Goal: Transaction & Acquisition: Purchase product/service

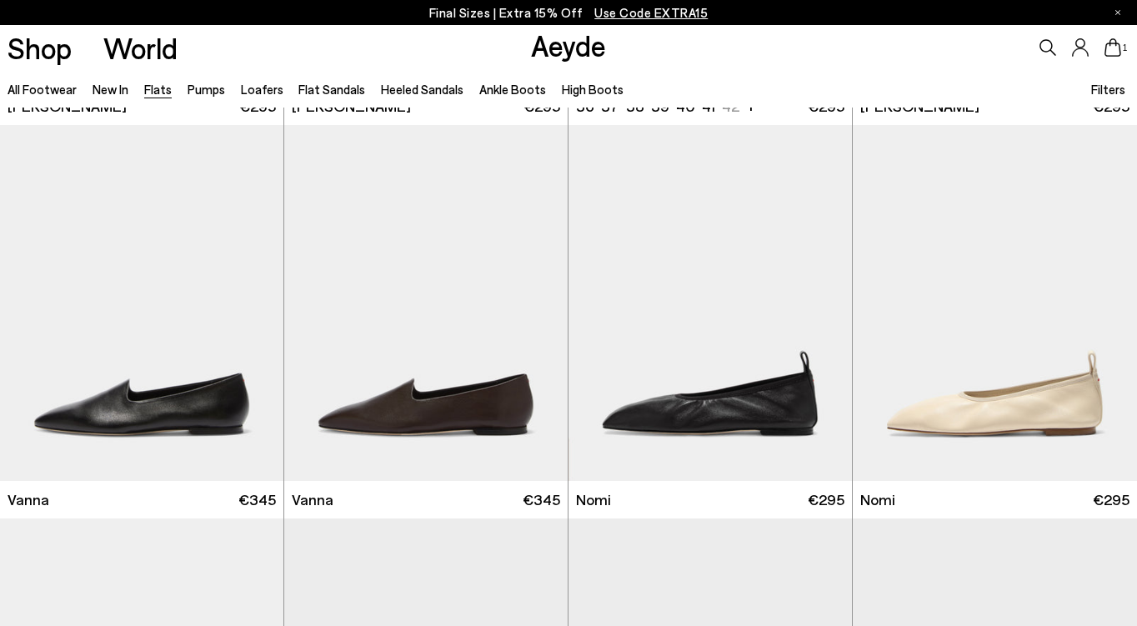
scroll to position [618, 1]
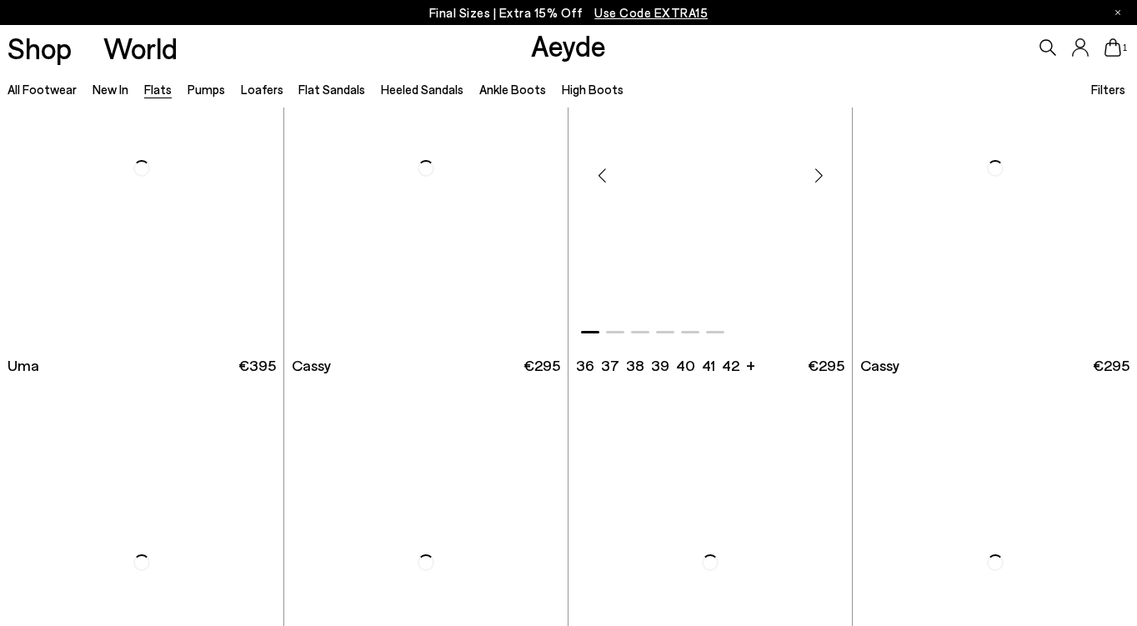
scroll to position [1695, 0]
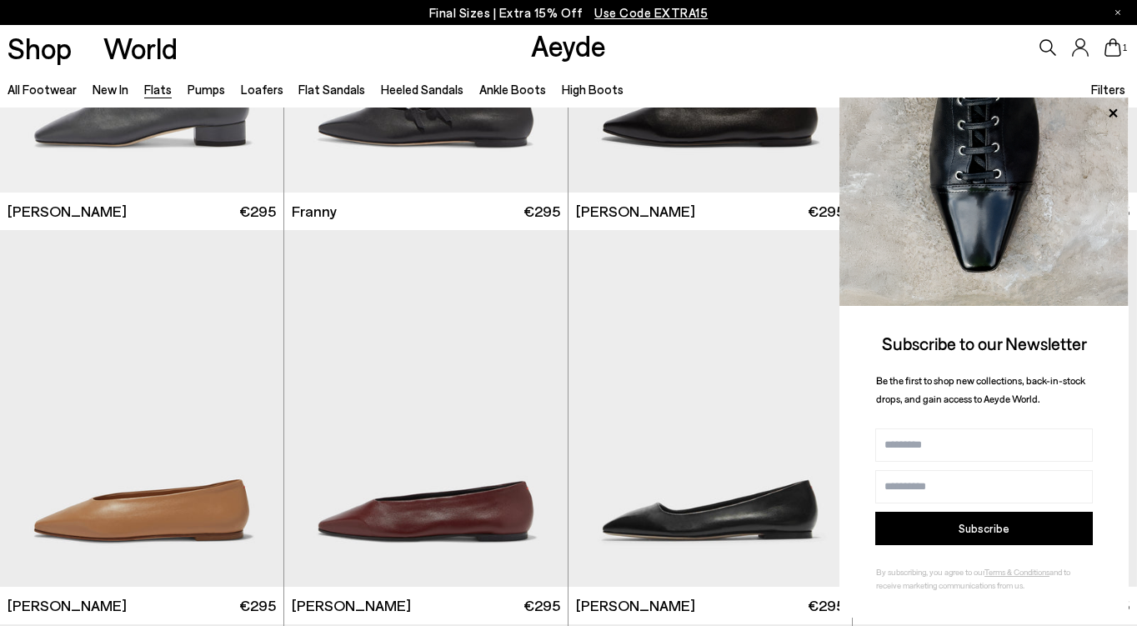
scroll to position [4766, 0]
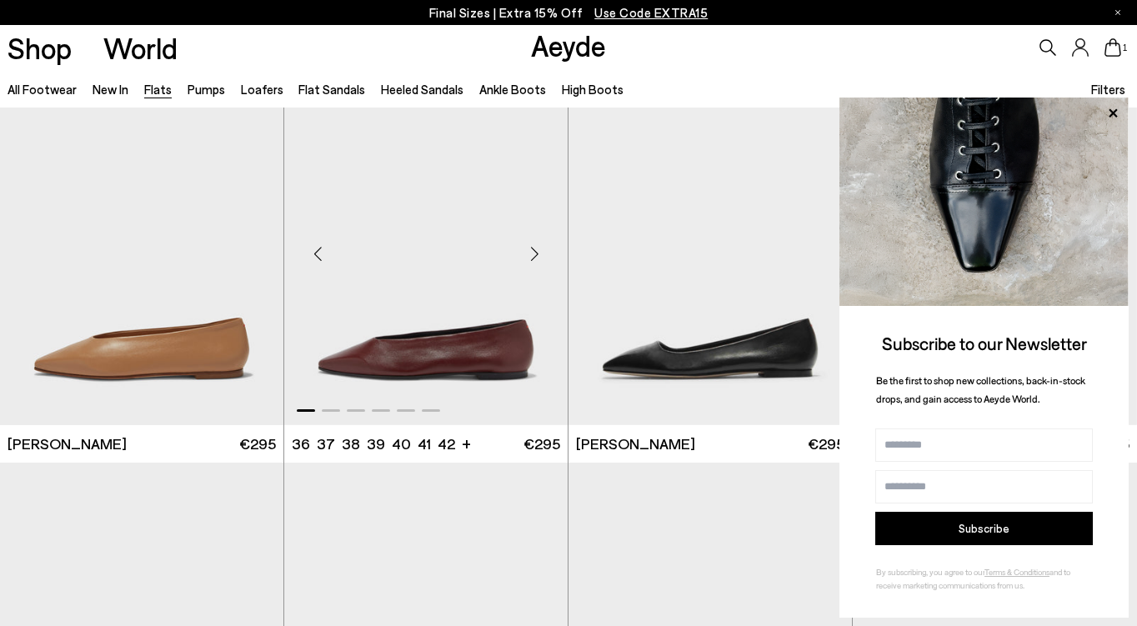
click at [401, 334] on img "1 / 6" at bounding box center [425, 246] width 283 height 357
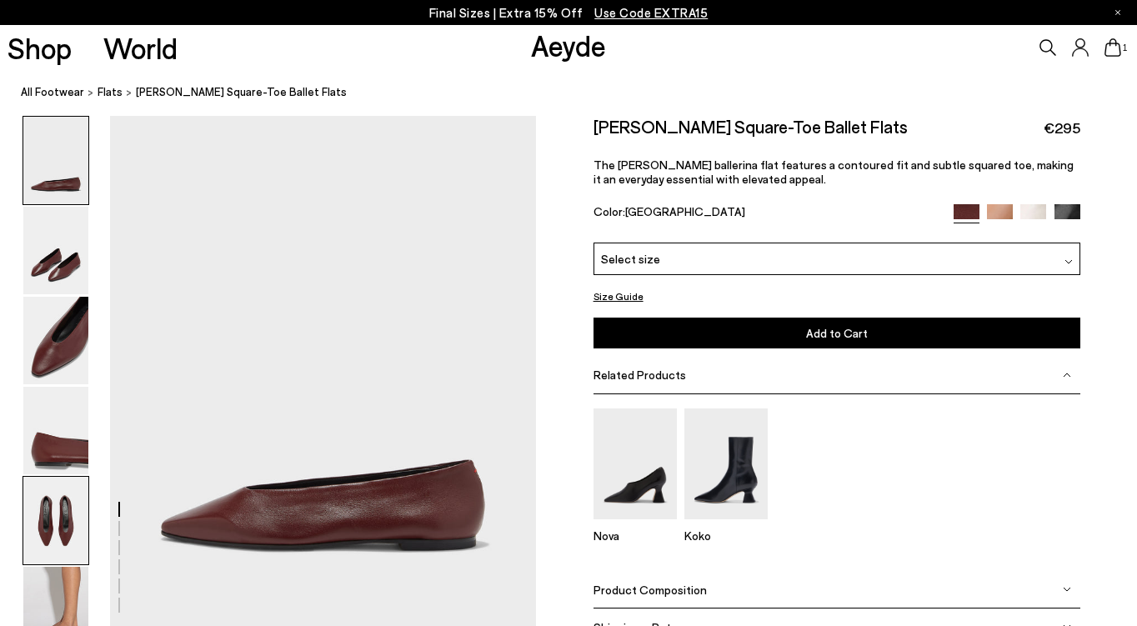
click at [63, 506] on img at bounding box center [55, 521] width 65 height 88
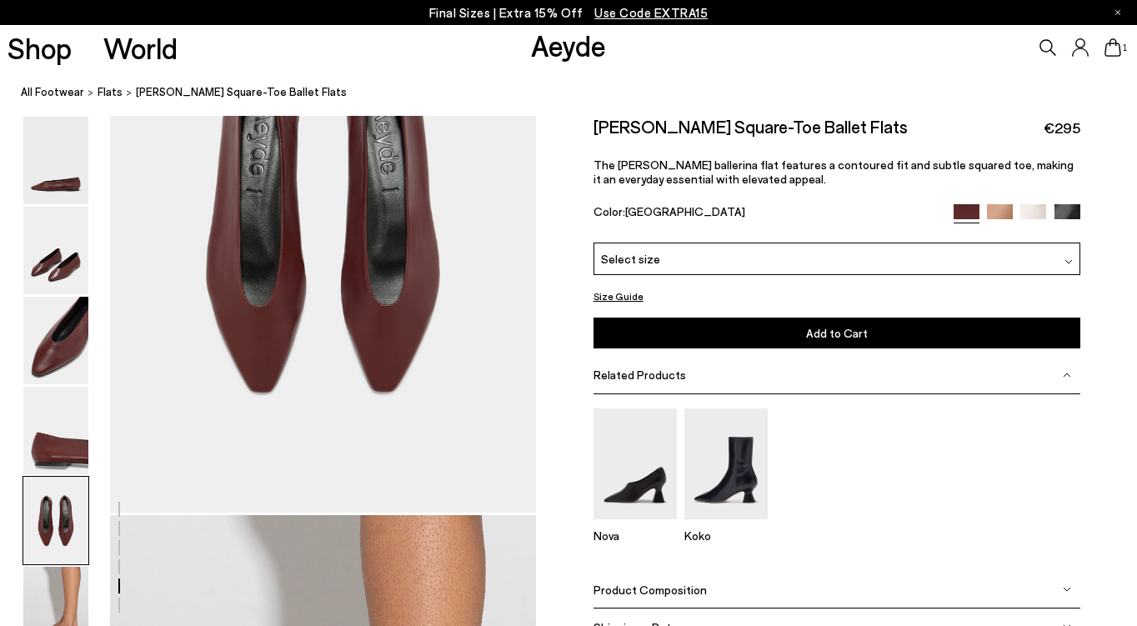
scroll to position [2906, 0]
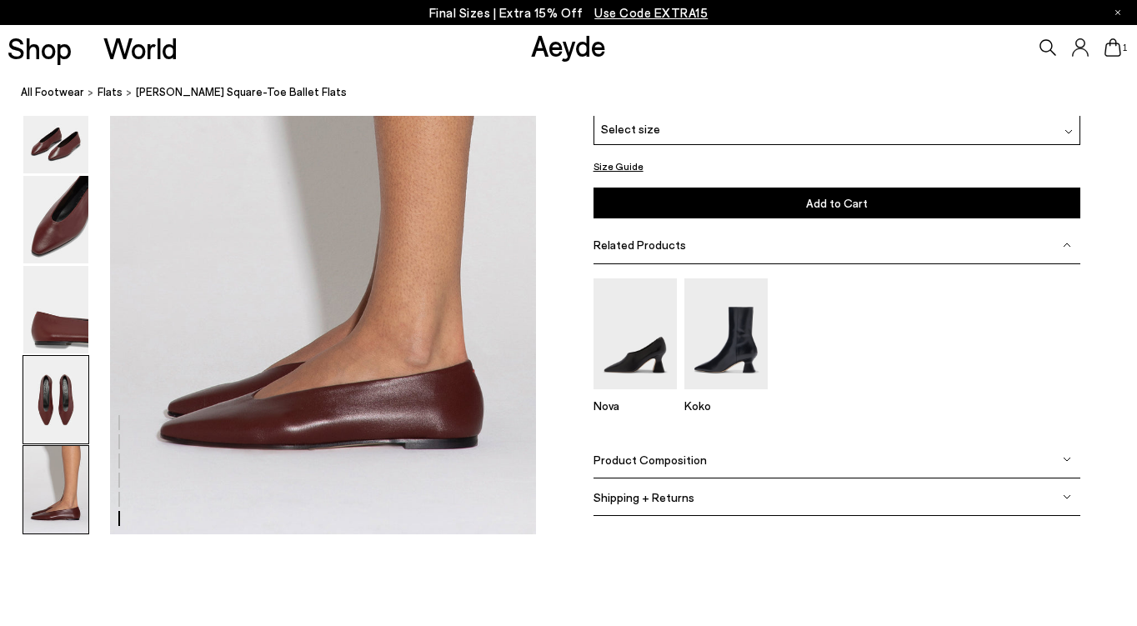
click at [48, 356] on div at bounding box center [56, 400] width 67 height 89
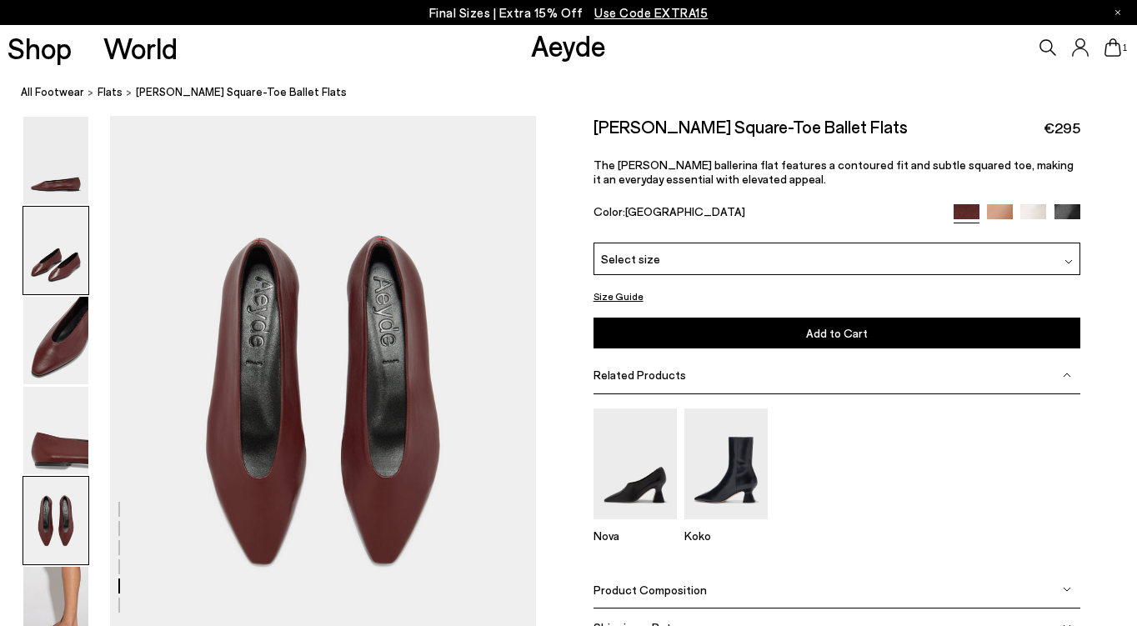
click at [48, 239] on img at bounding box center [55, 251] width 65 height 88
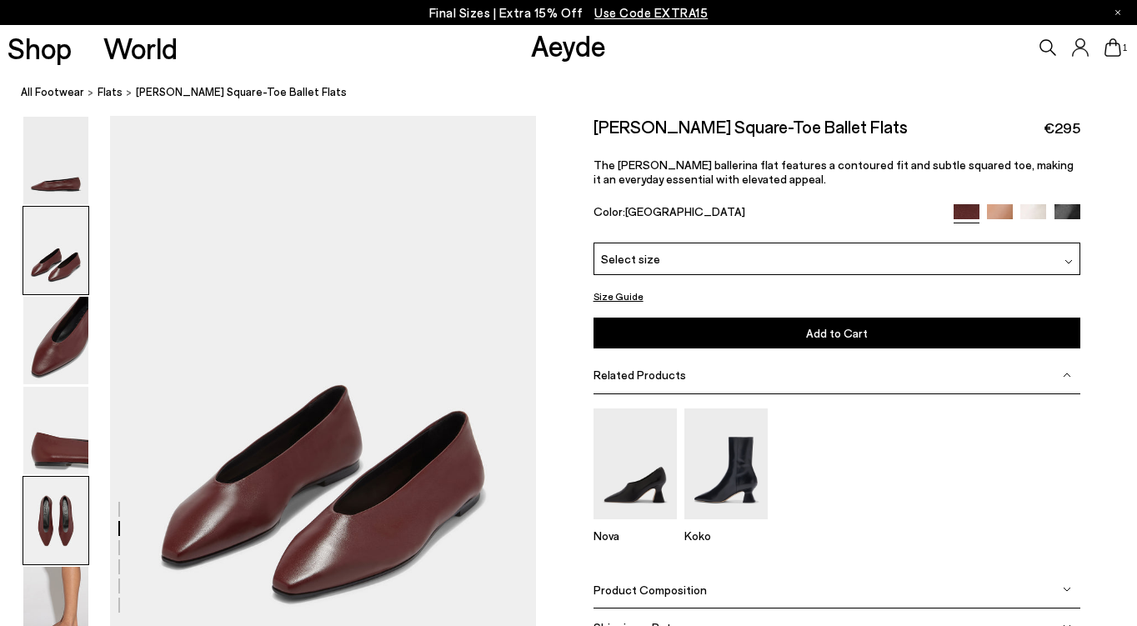
click at [64, 545] on img at bounding box center [55, 521] width 65 height 88
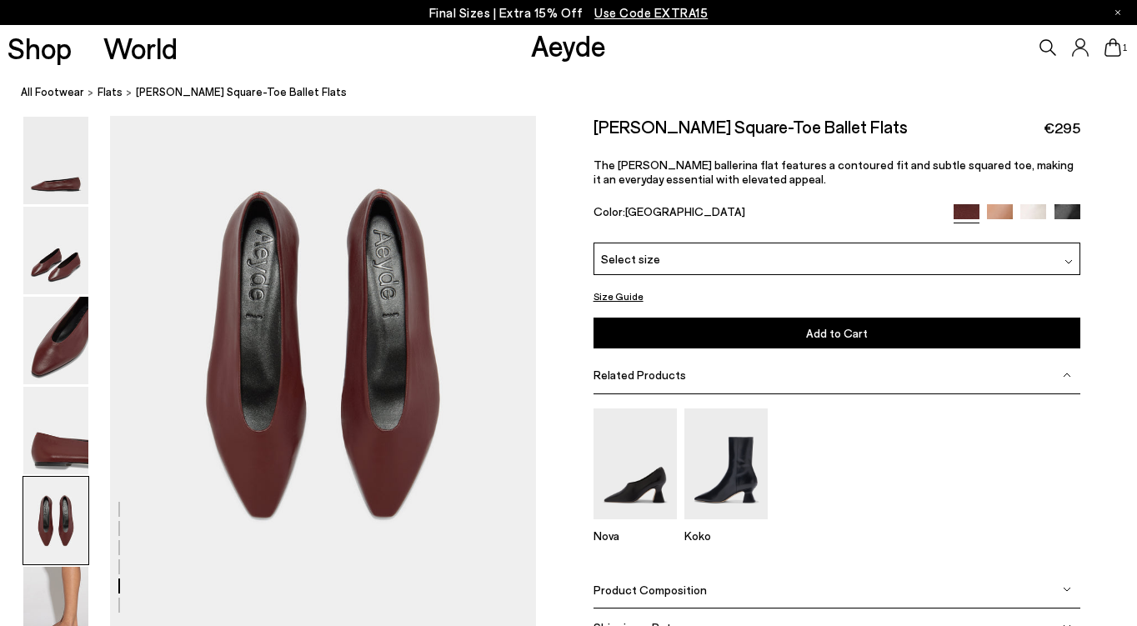
scroll to position [2272, 0]
